Goal: Find contact information: Find contact information

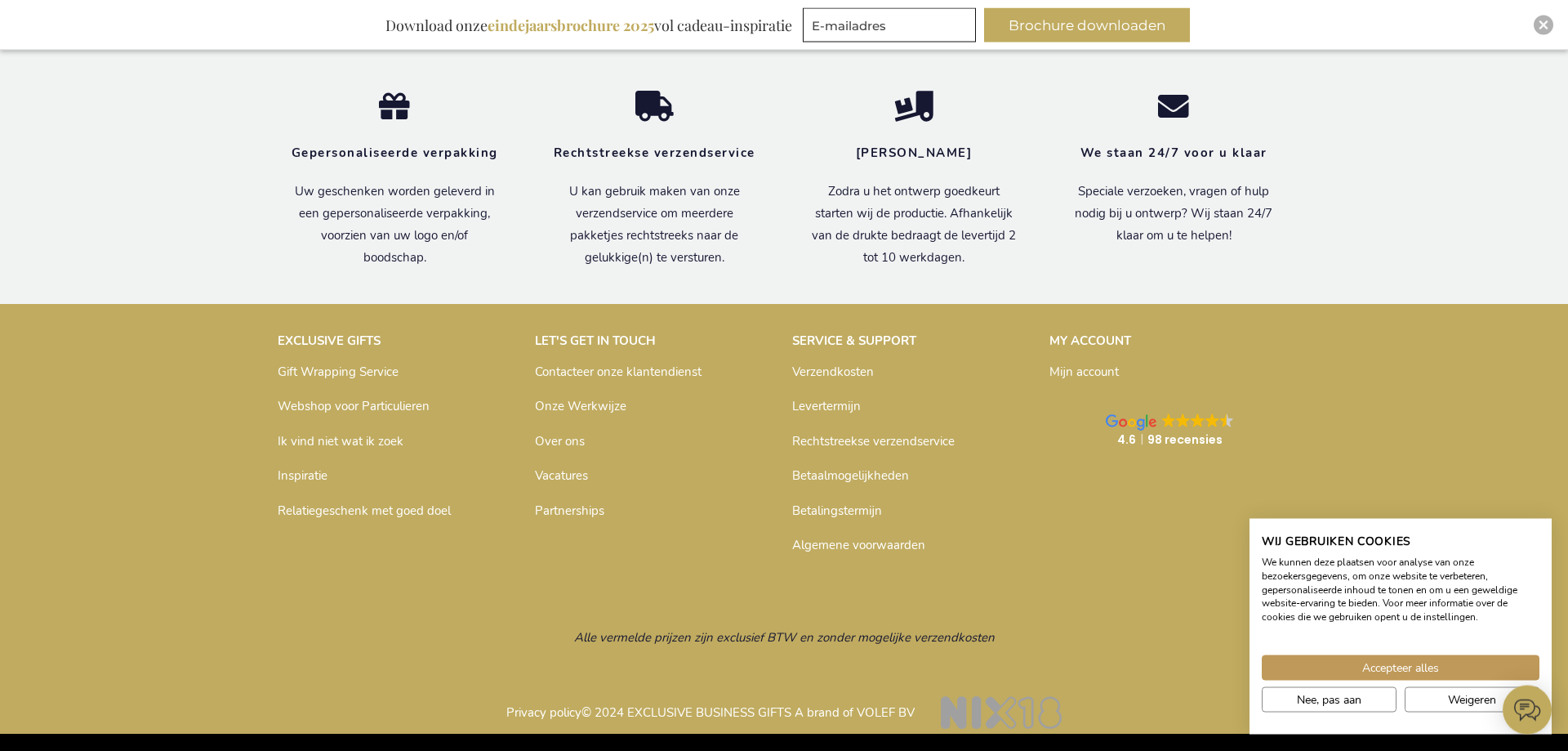
scroll to position [5530, 0]
click at [564, 437] on link "Over ons" at bounding box center [560, 441] width 50 height 16
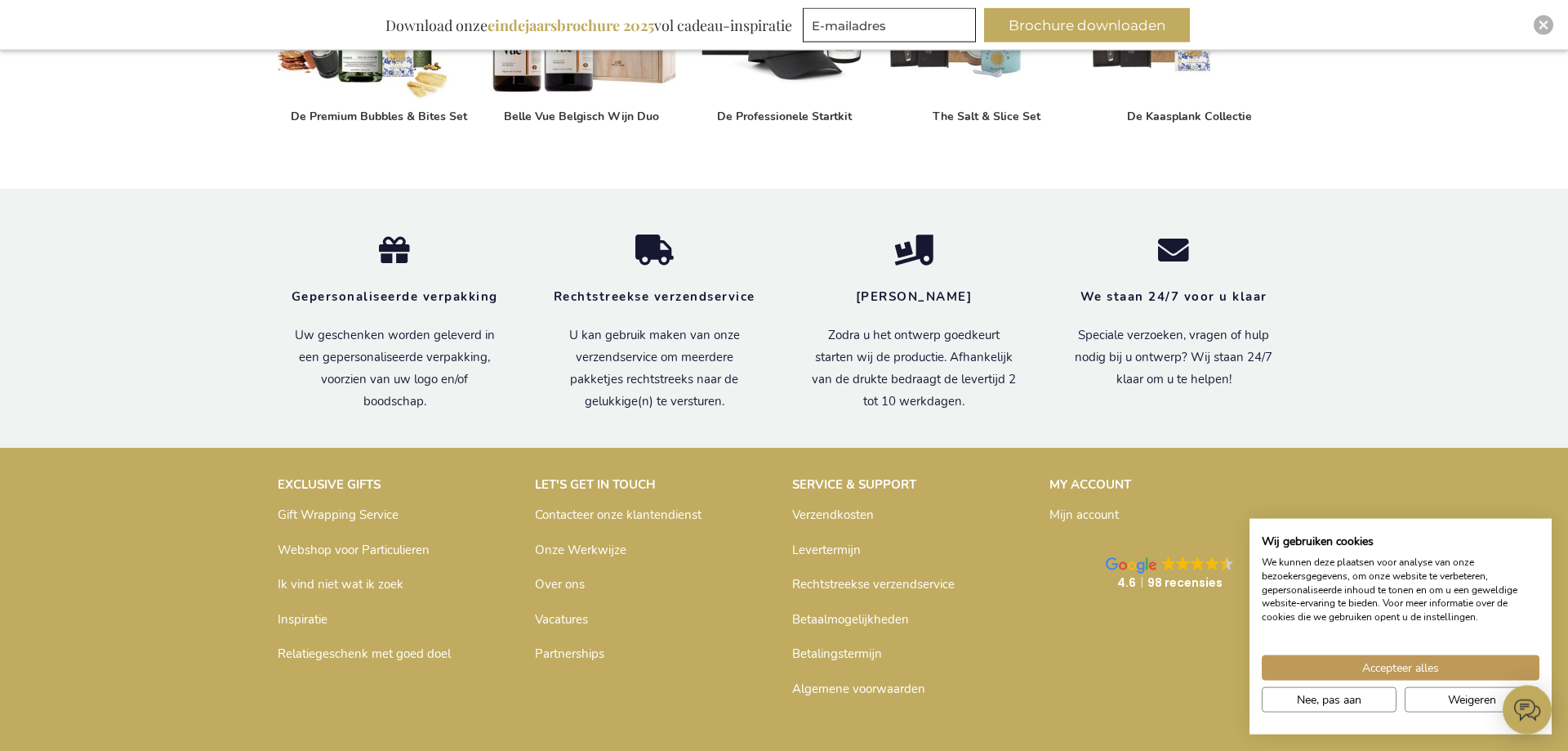
scroll to position [1166, 0]
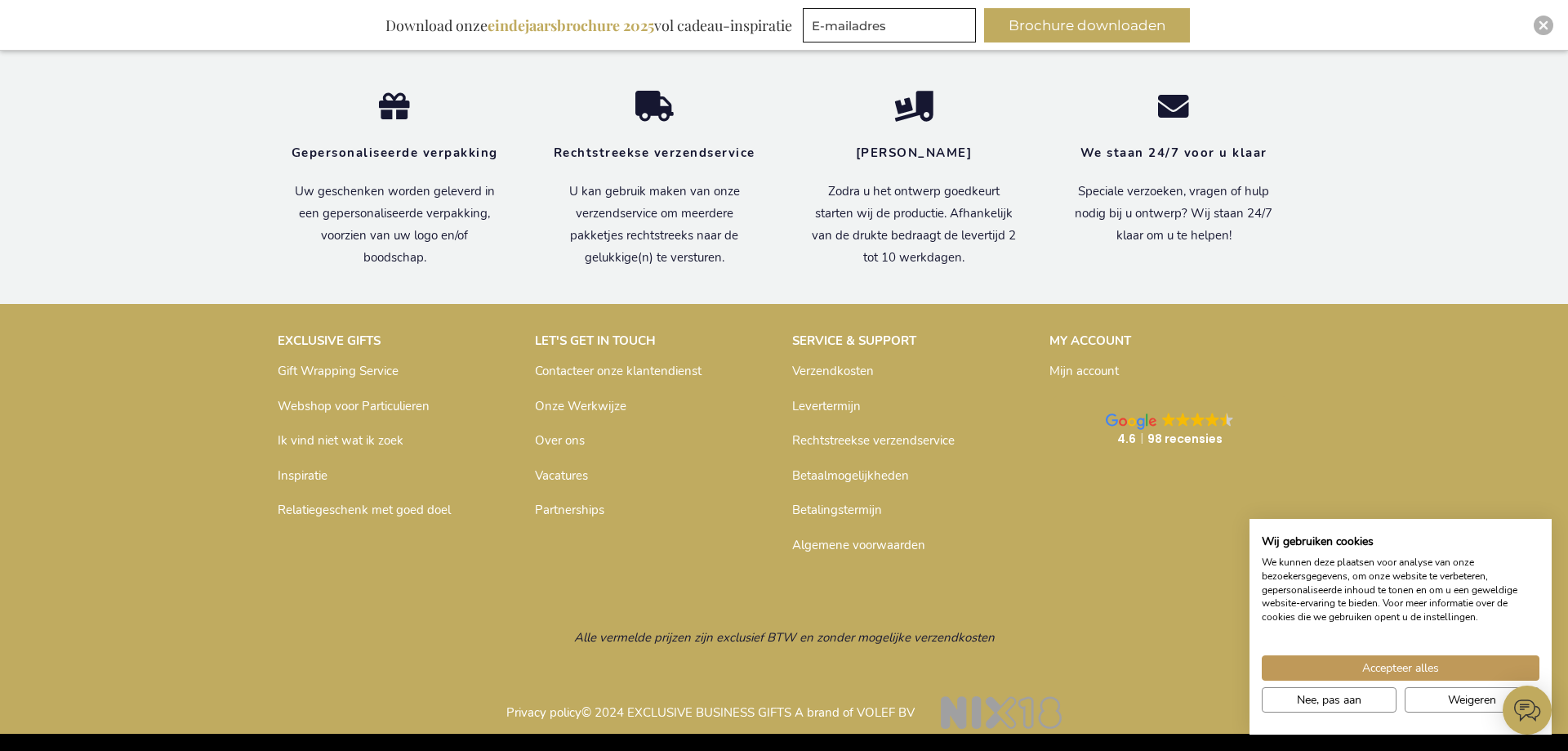
click at [621, 366] on link "Contacteer onze klantendienst" at bounding box center [618, 371] width 167 height 16
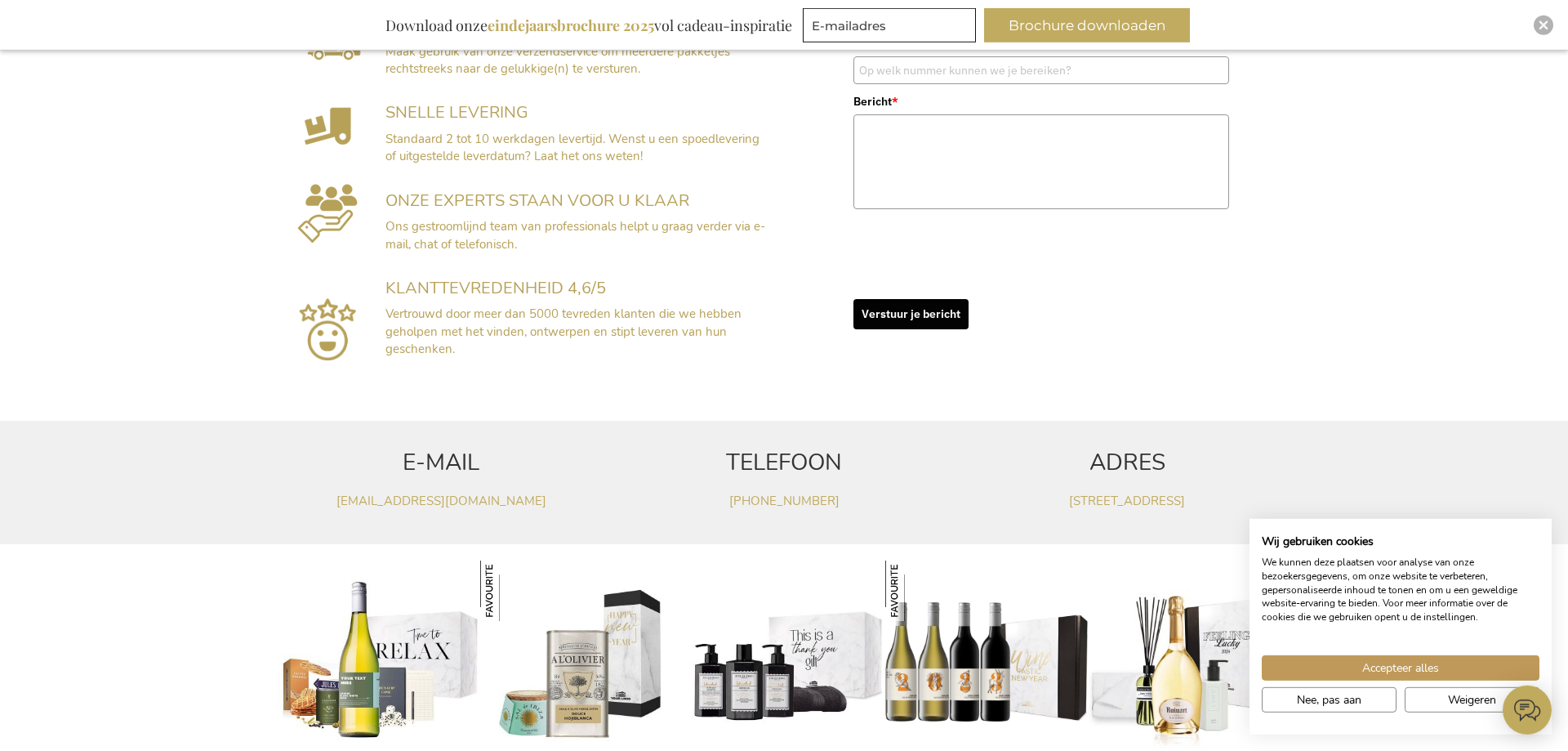
scroll to position [695, 0]
